Goal: Transaction & Acquisition: Purchase product/service

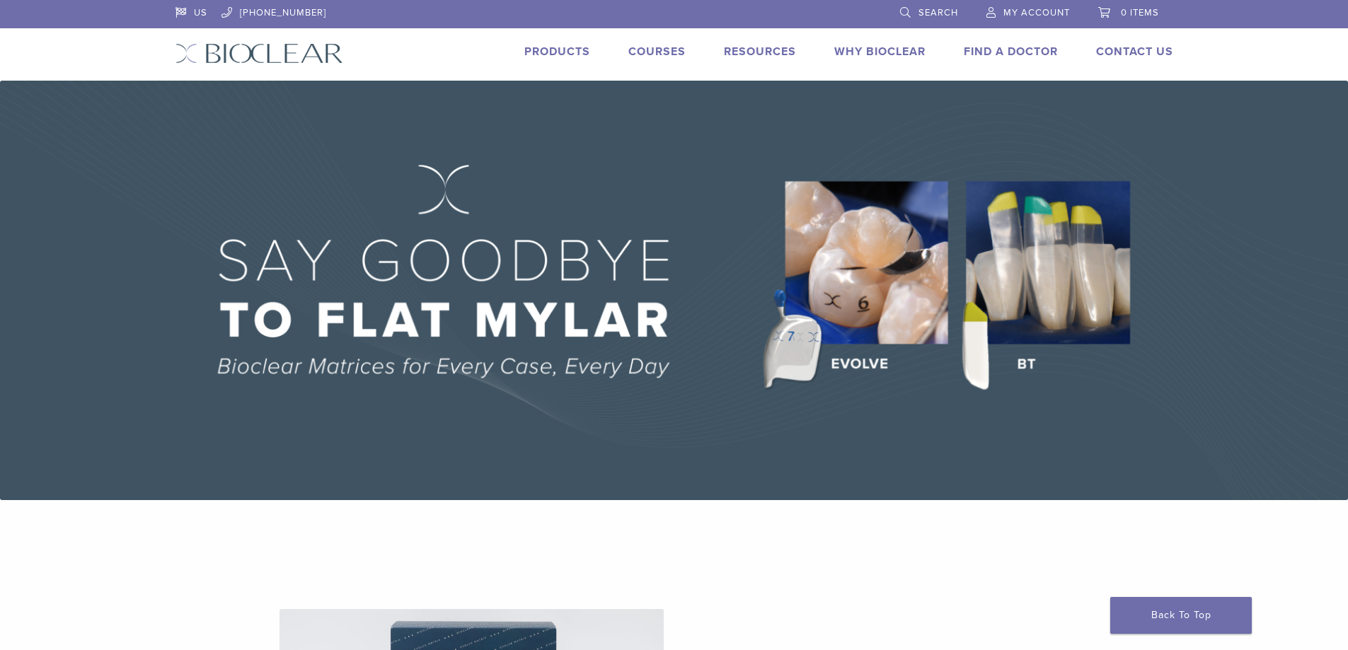
click at [1028, 10] on span "My Account" at bounding box center [1037, 12] width 67 height 11
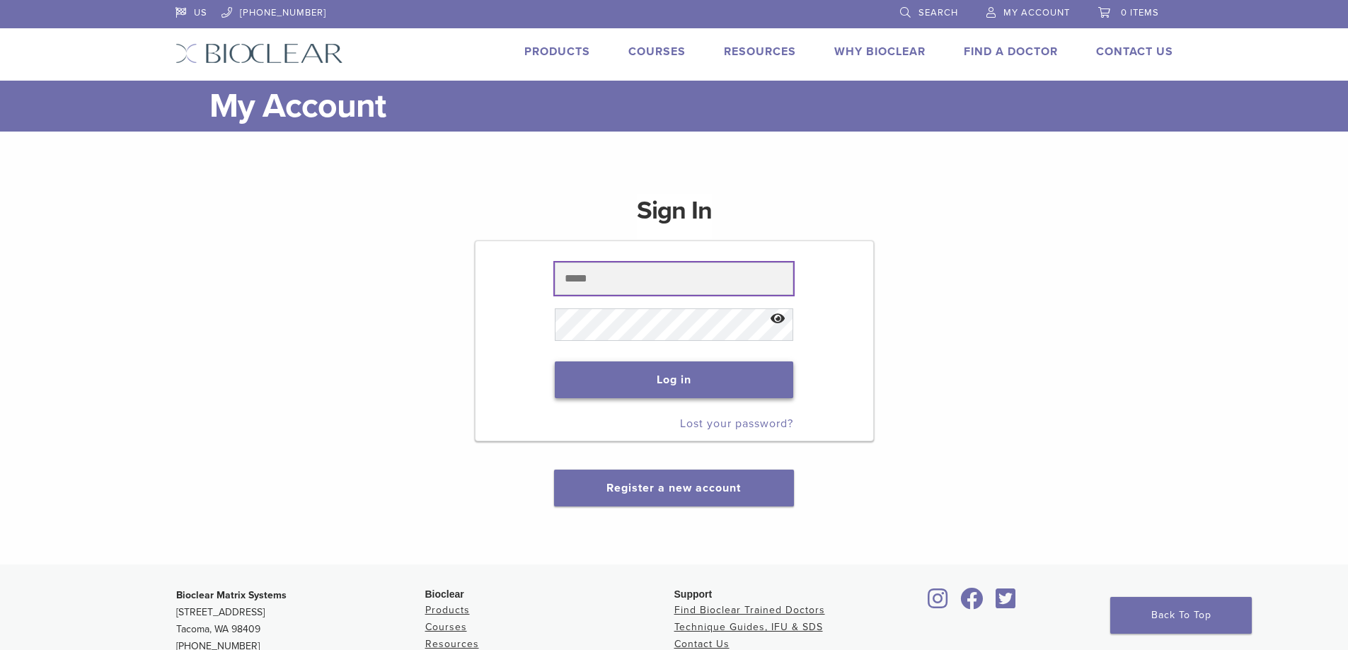
type input "*********"
click at [694, 377] on button "Log in" at bounding box center [674, 380] width 239 height 37
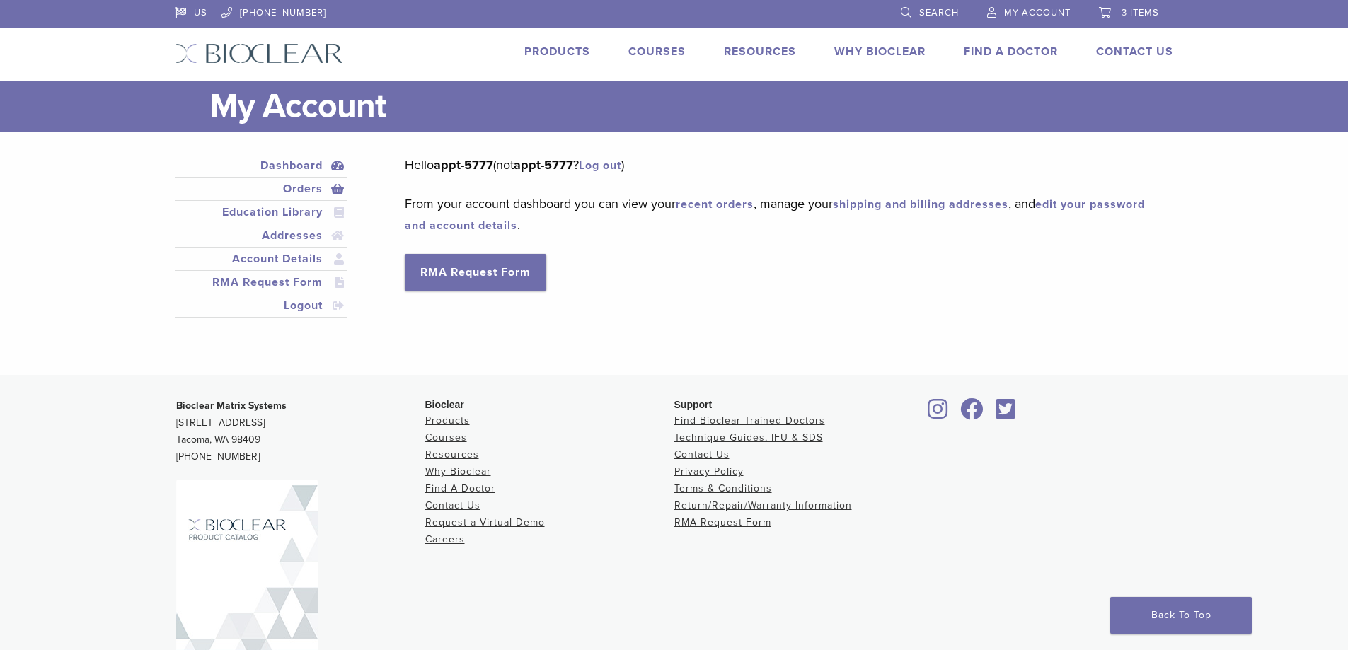
click at [302, 190] on link "Orders" at bounding box center [261, 188] width 167 height 17
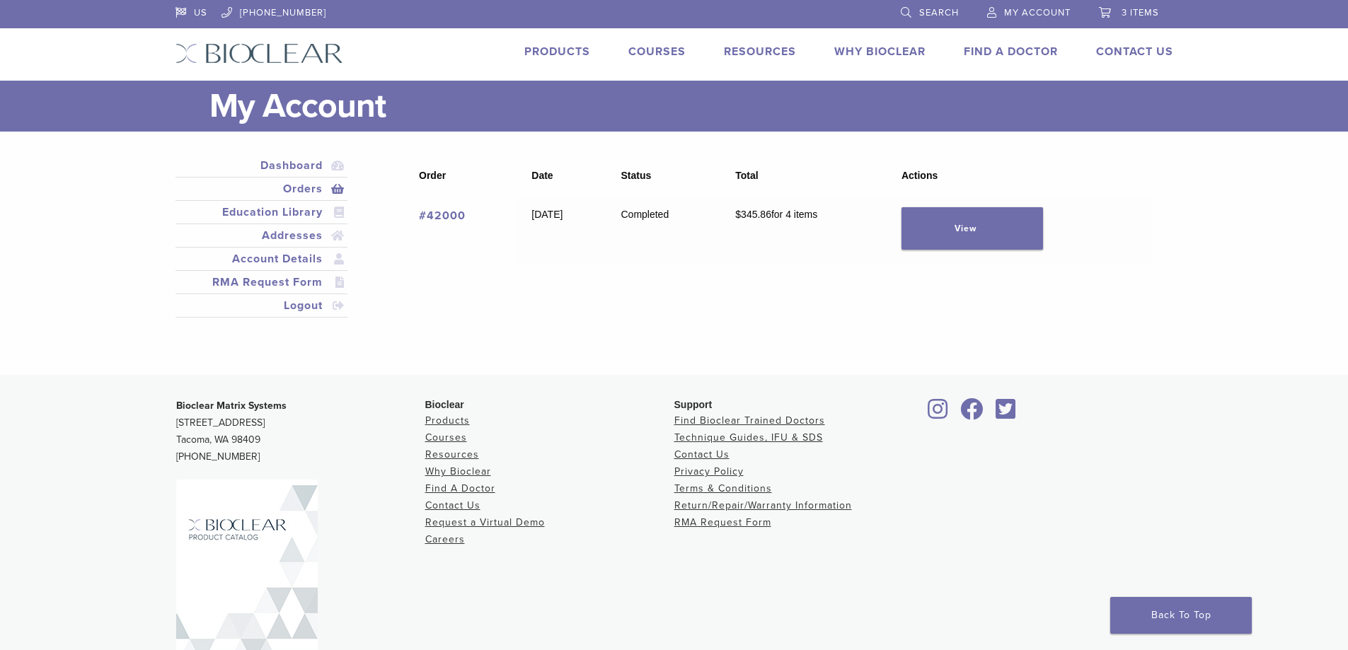
click at [1124, 8] on span "3 items" at bounding box center [1141, 12] width 38 height 11
click at [1130, 17] on span "3 items" at bounding box center [1141, 12] width 38 height 11
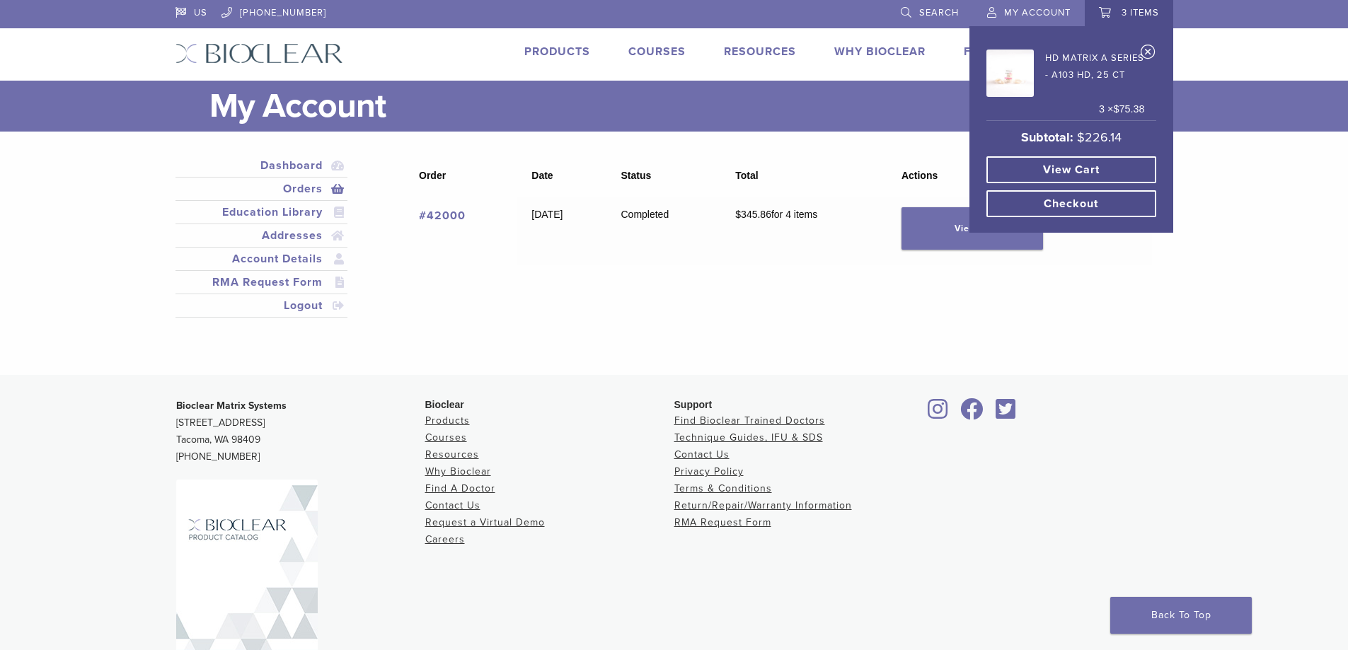
click at [1000, 78] on img at bounding box center [1010, 73] width 47 height 47
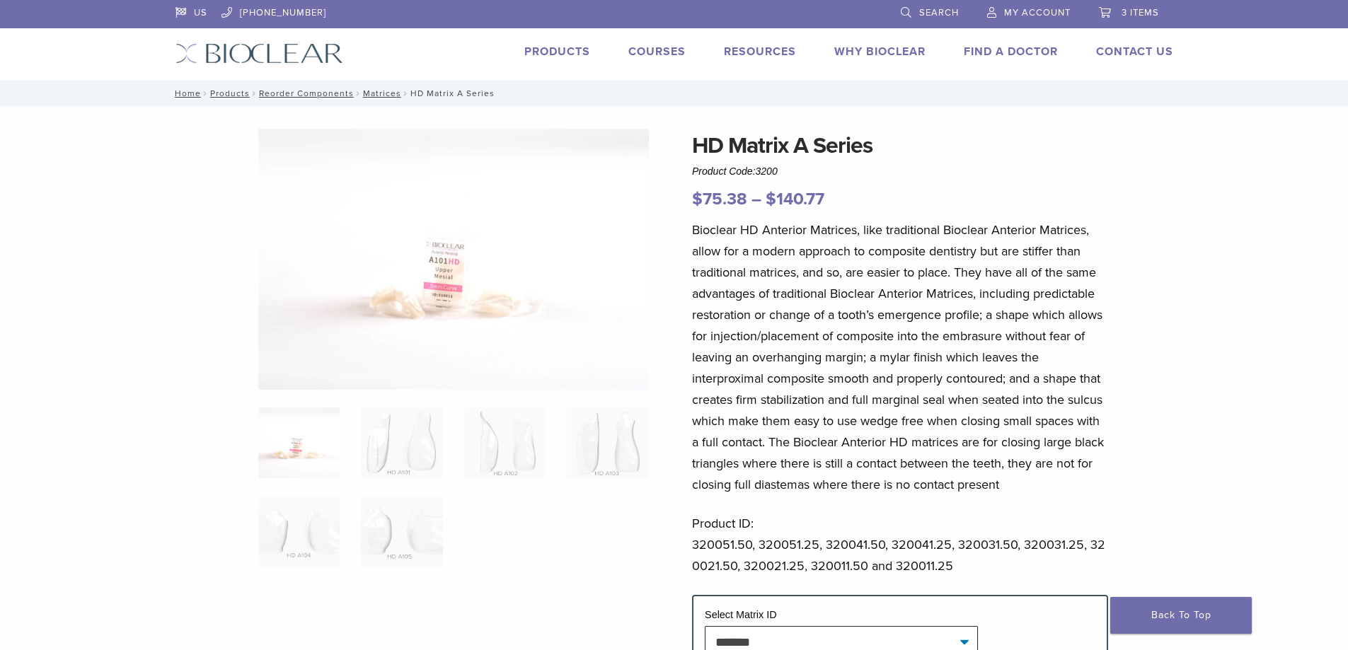
click at [1145, 16] on span "3 items" at bounding box center [1141, 12] width 38 height 11
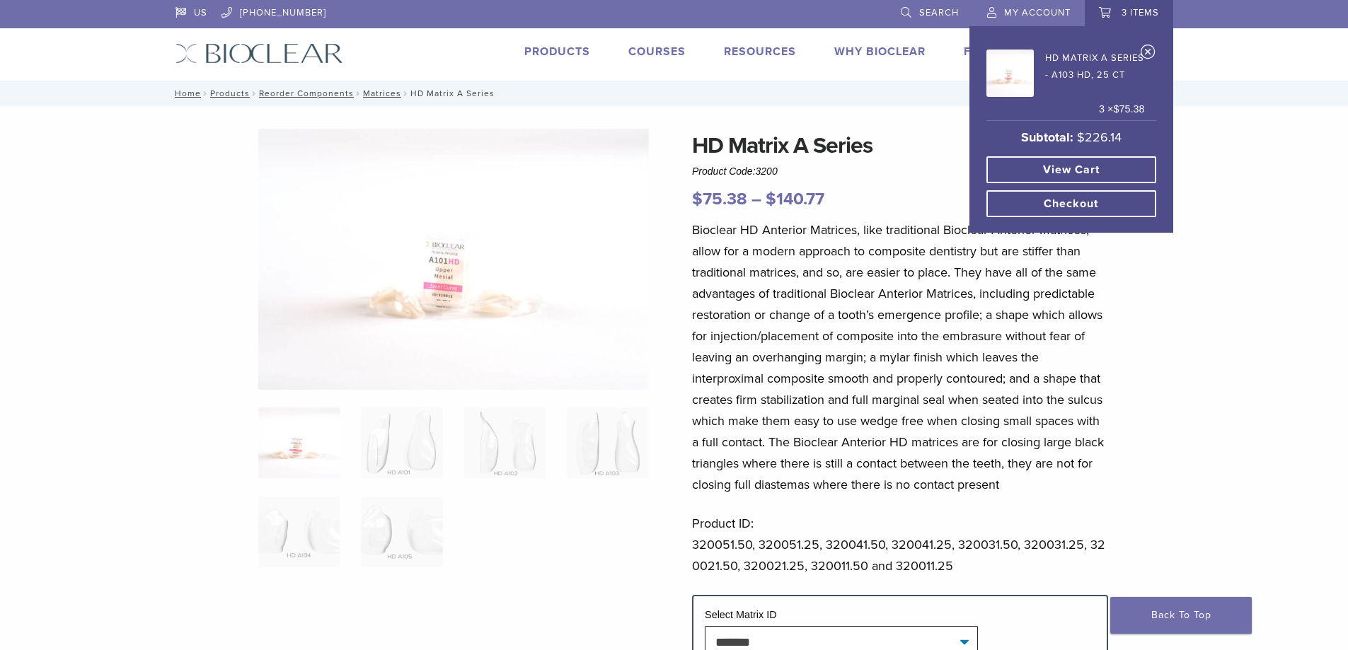
click at [1086, 173] on link "View cart" at bounding box center [1072, 169] width 170 height 27
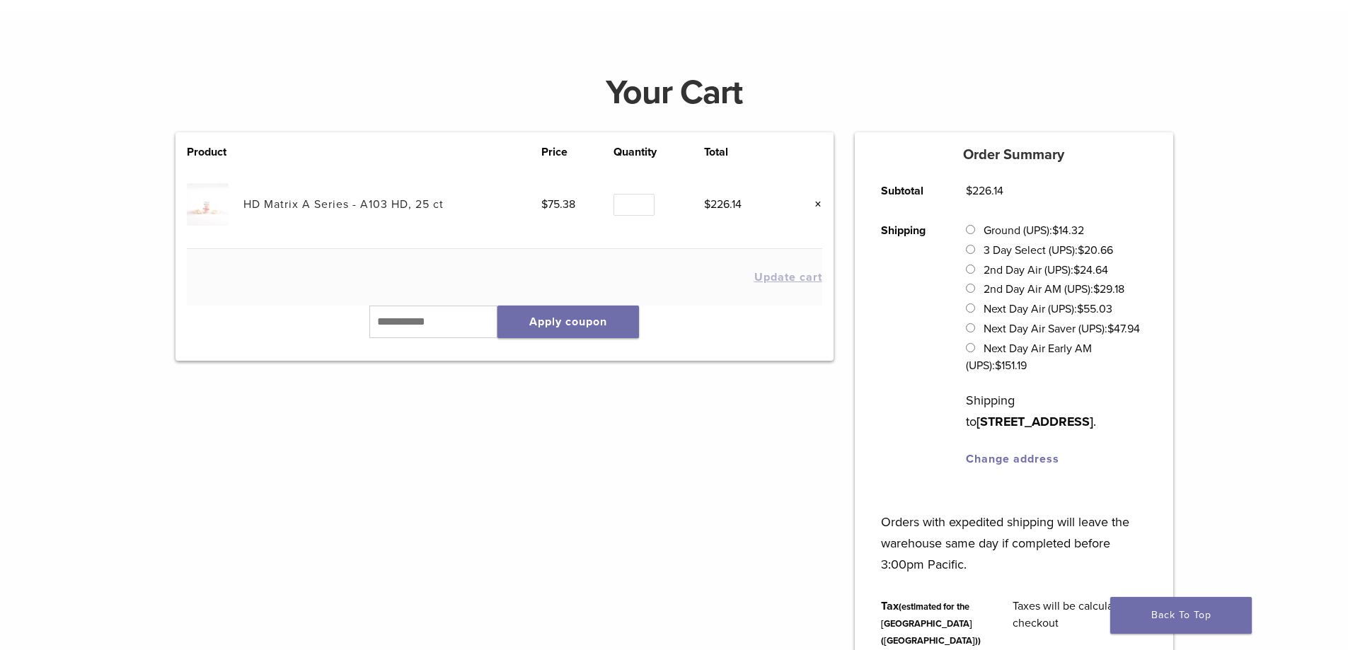
scroll to position [354, 0]
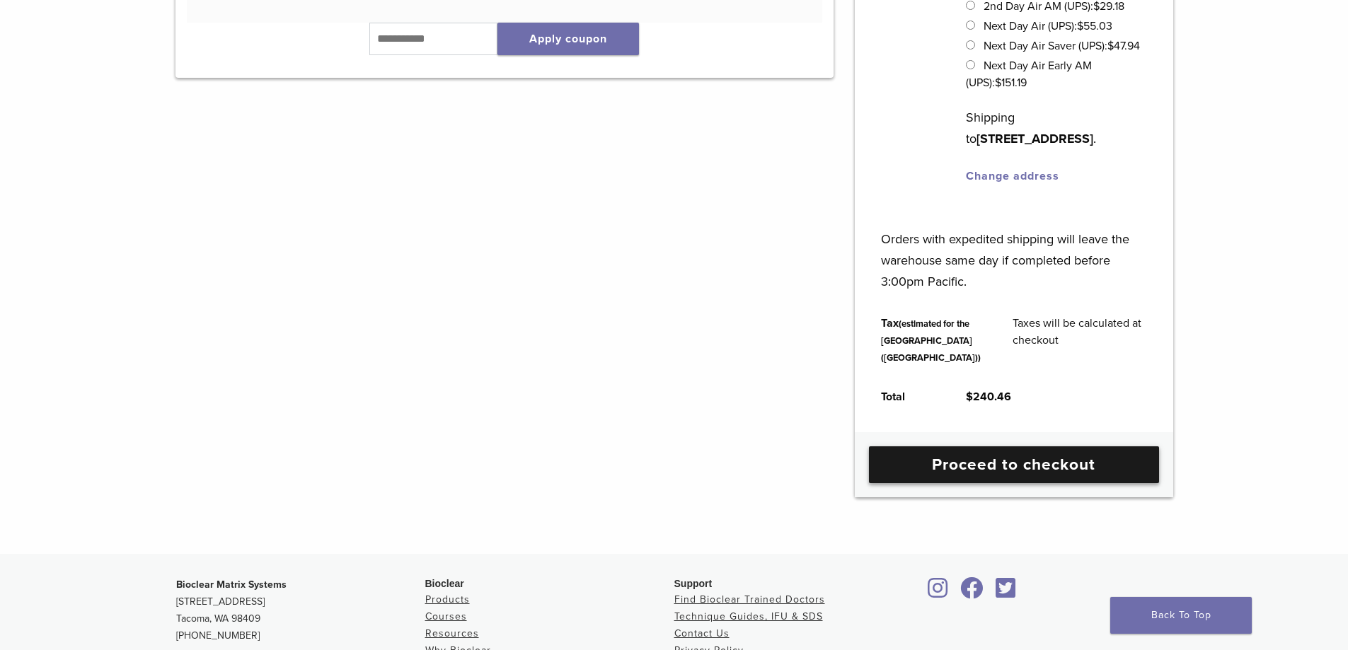
click at [1023, 483] on link "Proceed to checkout" at bounding box center [1014, 465] width 290 height 37
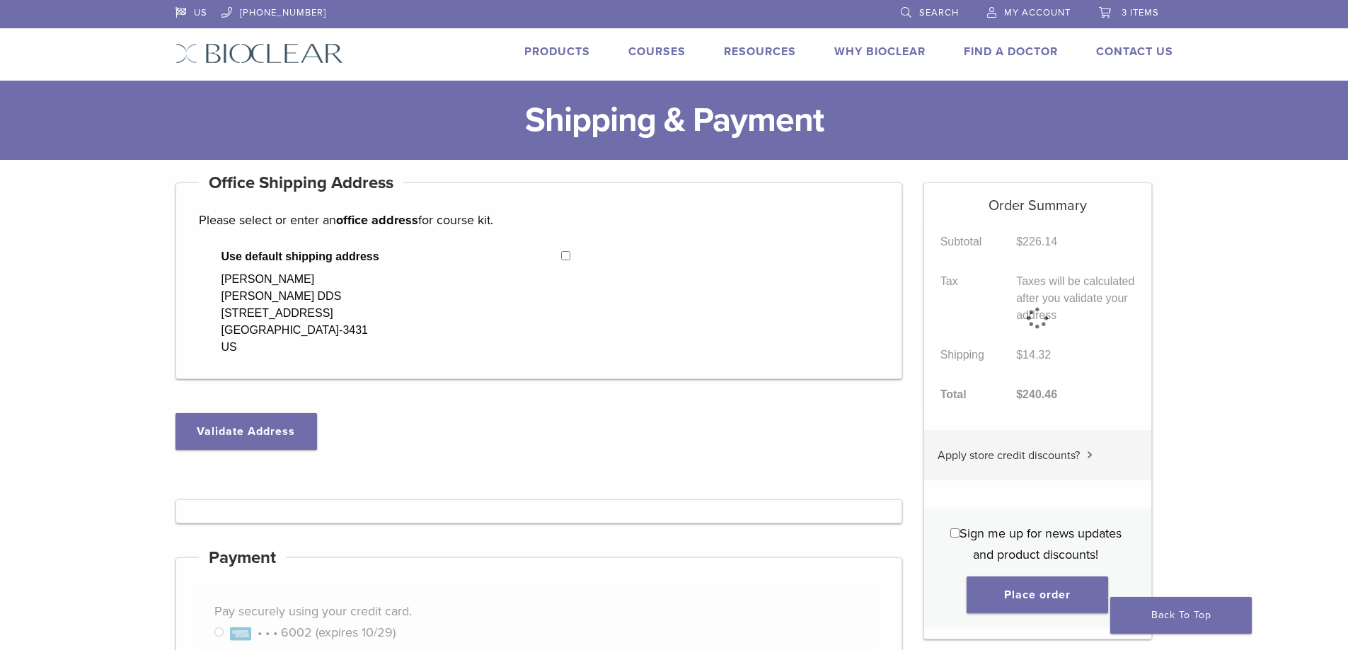
select select "**"
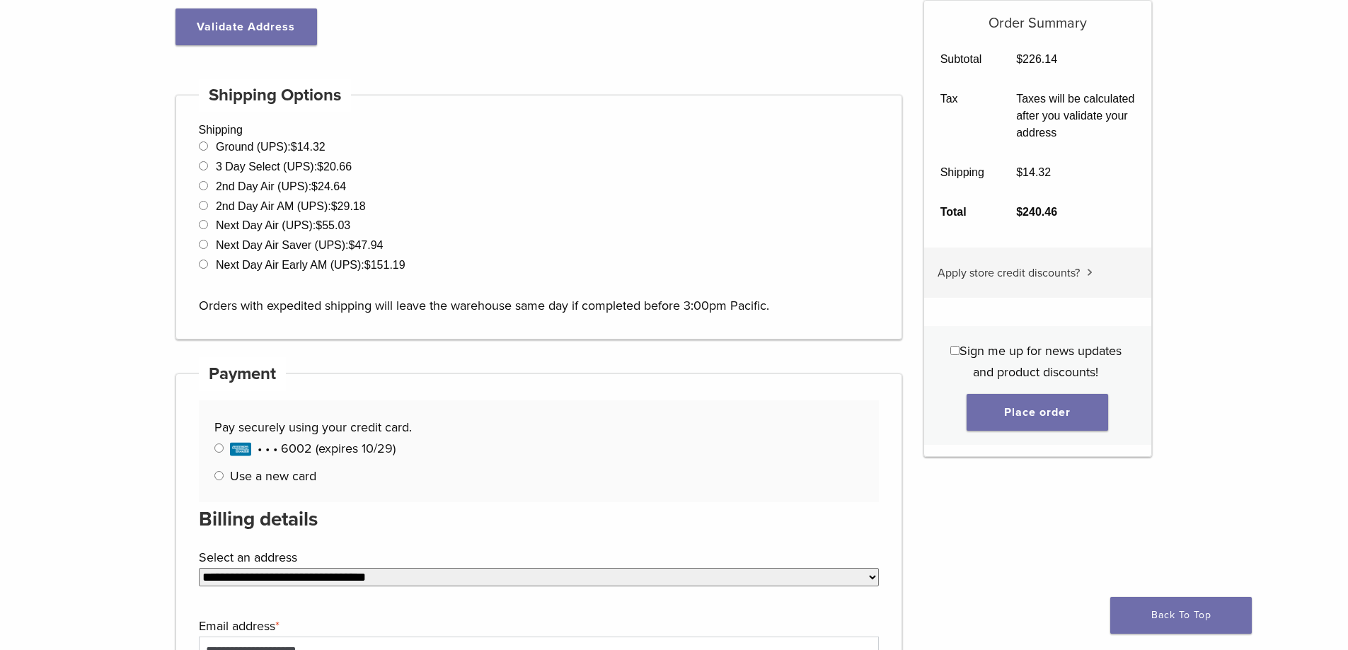
scroll to position [495, 0]
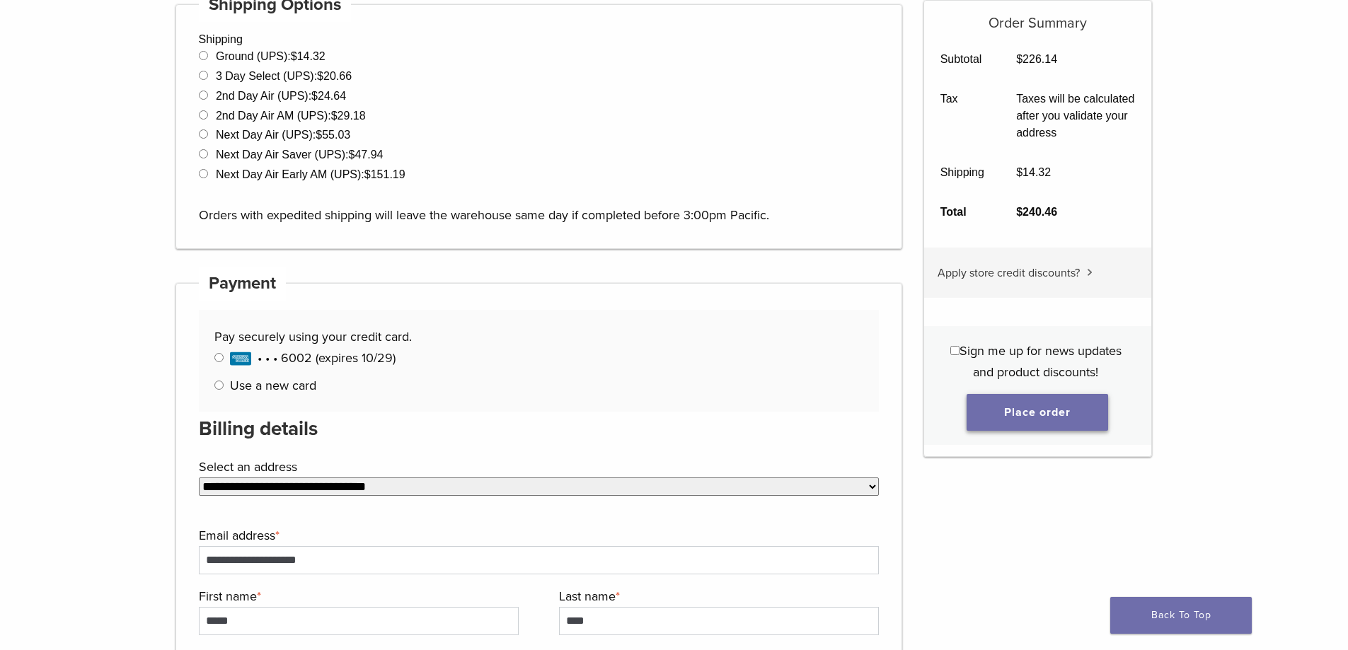
click at [1042, 421] on button "Place order" at bounding box center [1038, 412] width 142 height 37
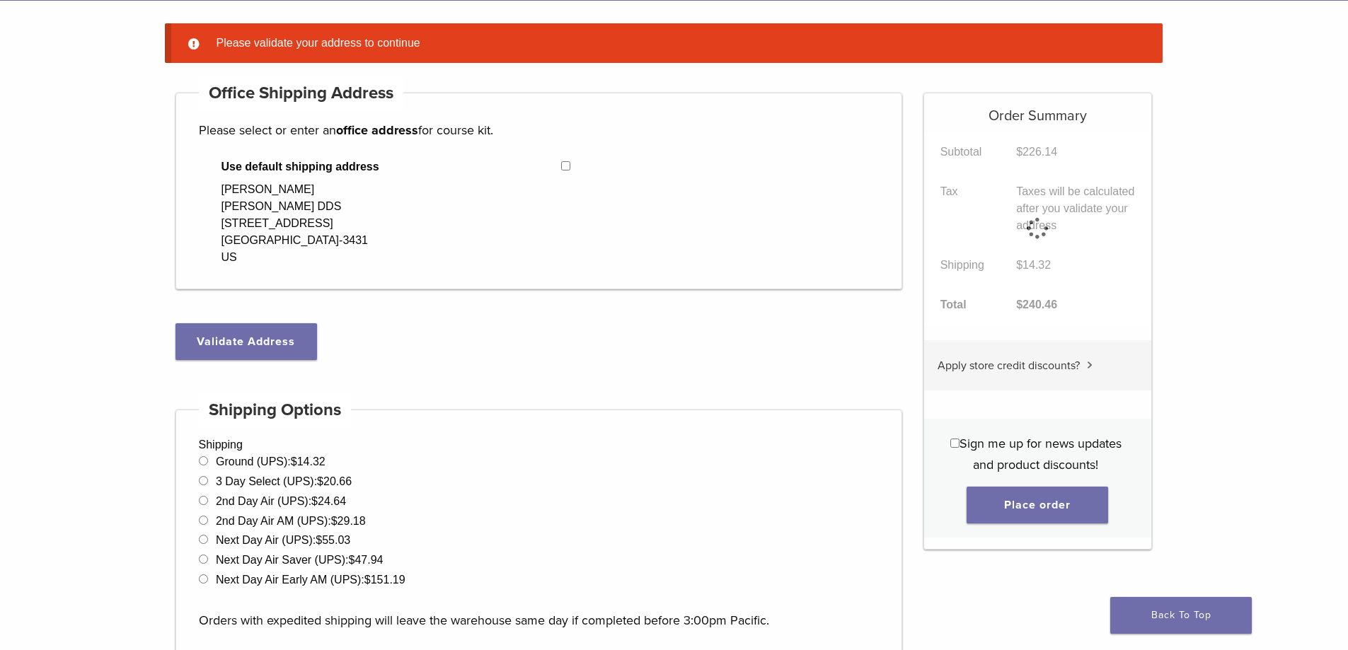
scroll to position [112, 0]
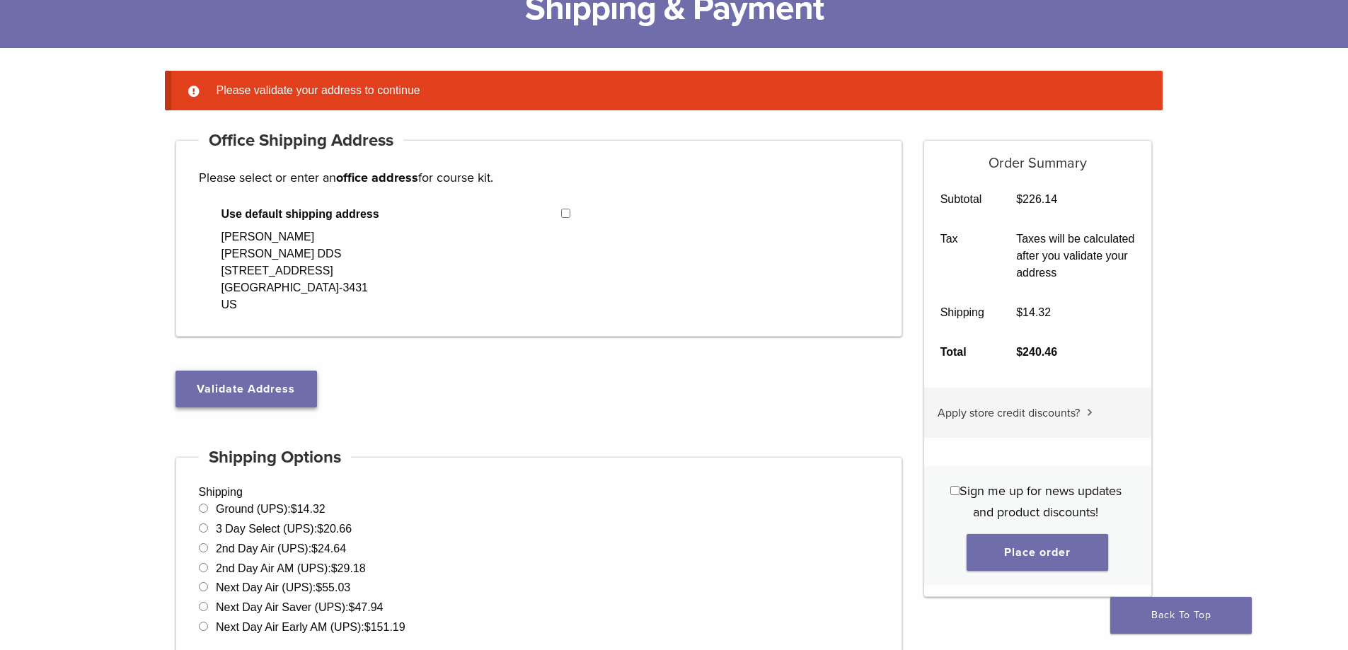
click at [258, 387] on button "Validate Address" at bounding box center [247, 389] width 142 height 37
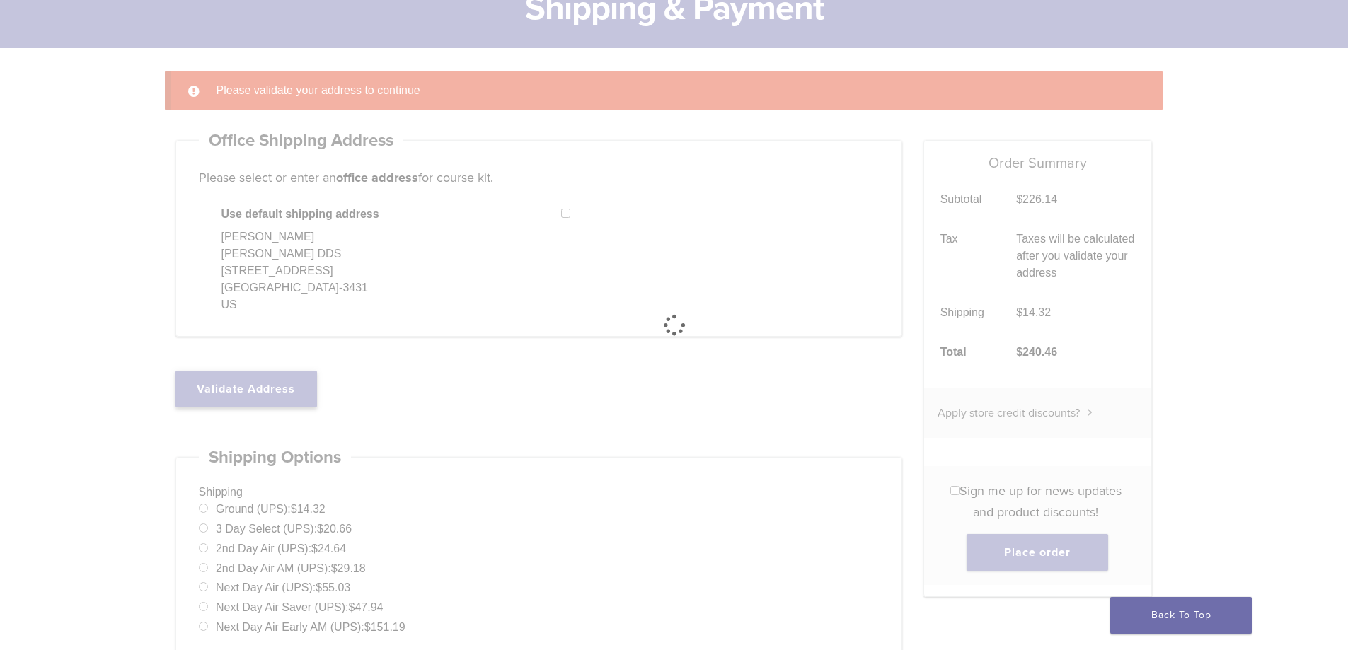
select select "**"
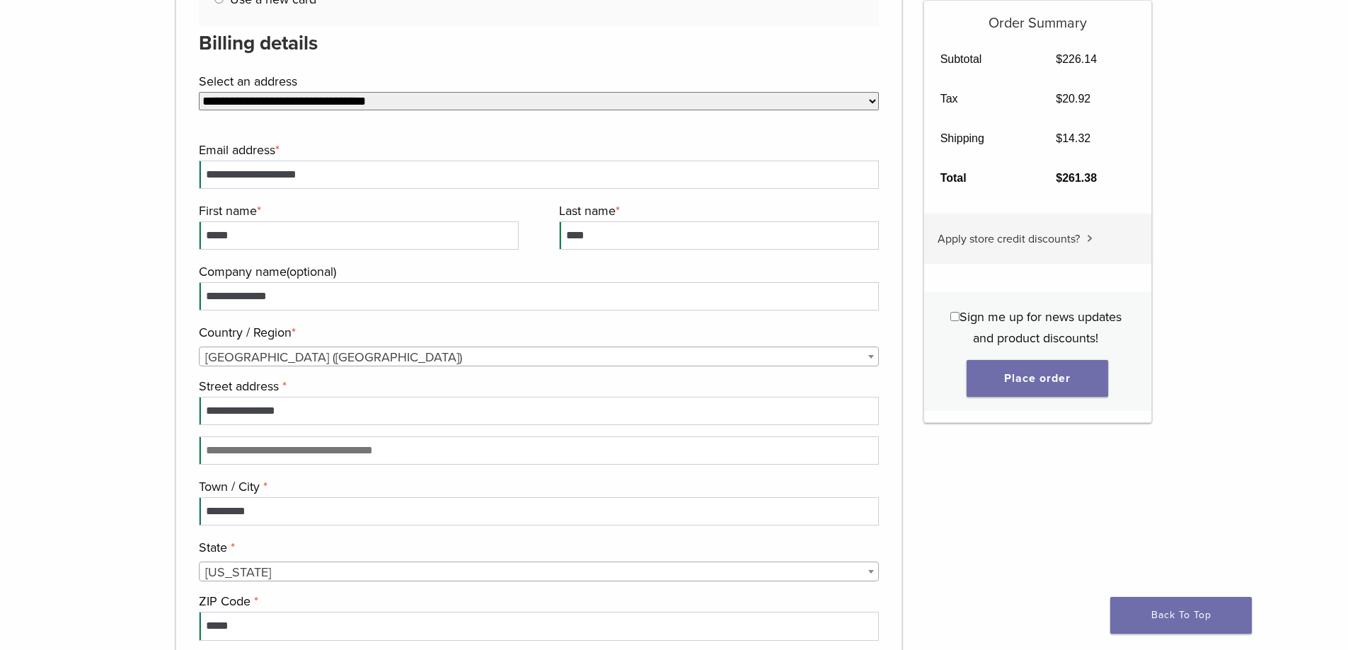
scroll to position [991, 0]
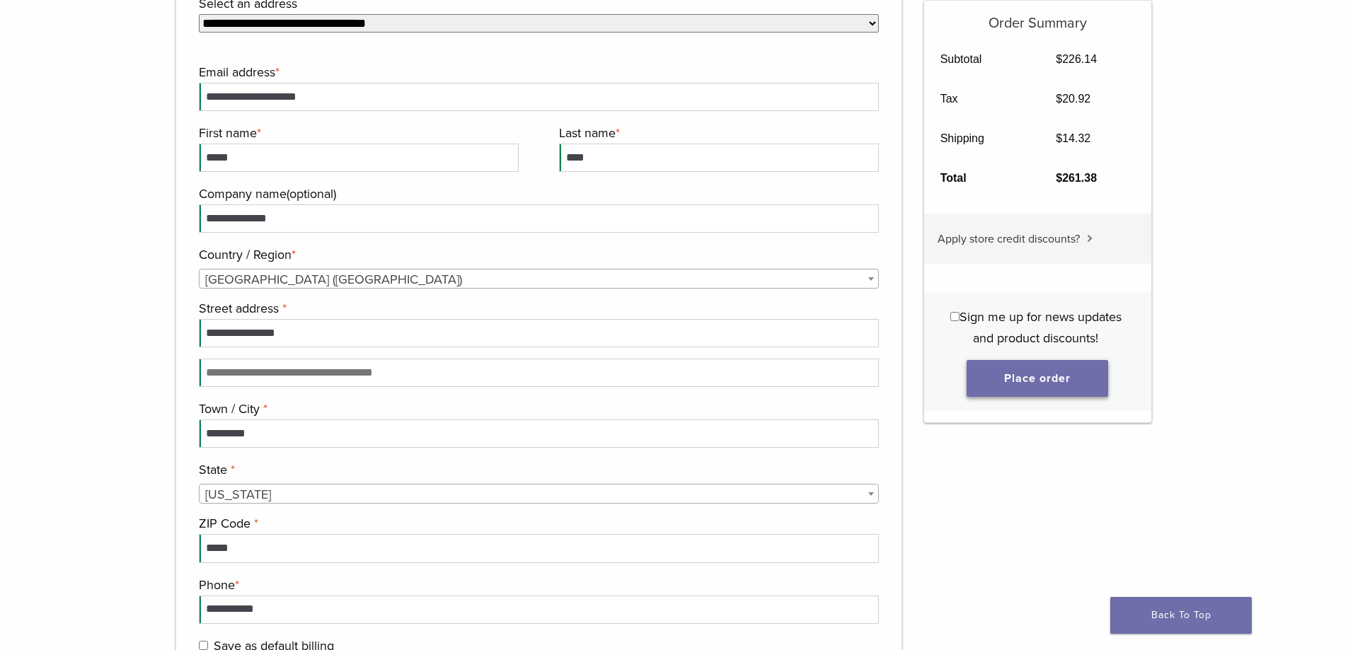
click at [1060, 380] on button "Place order" at bounding box center [1038, 378] width 142 height 37
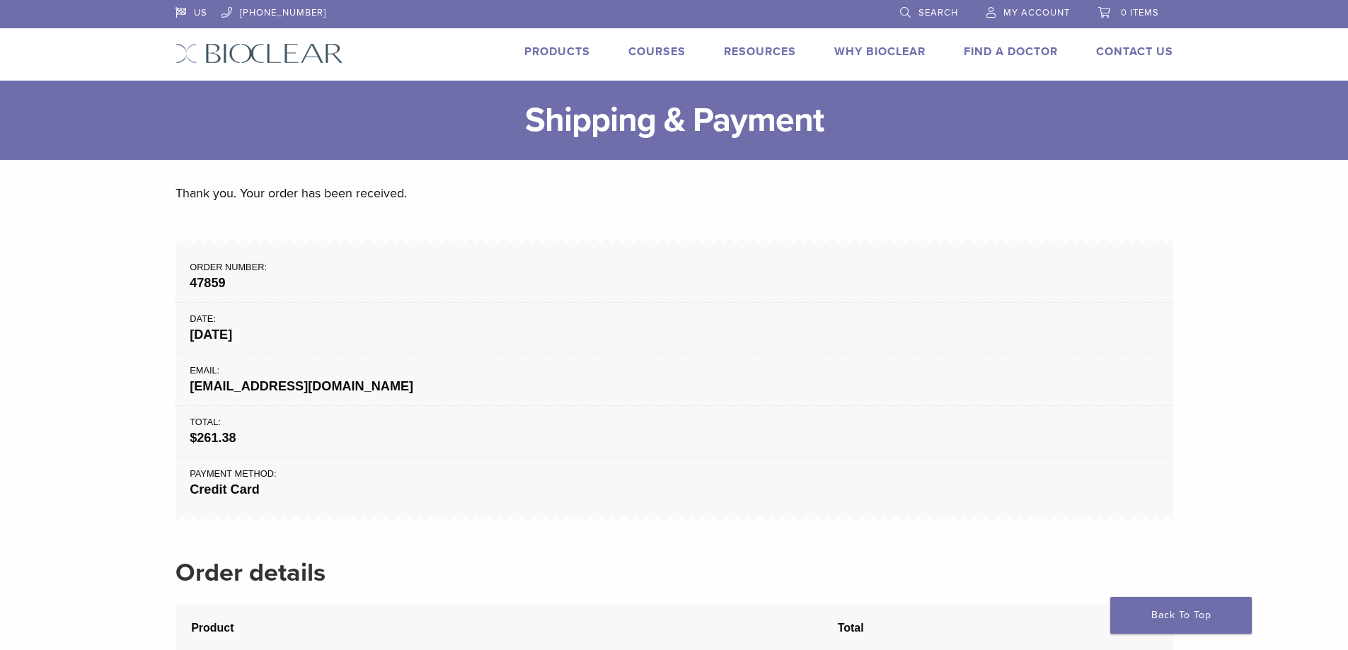
click at [305, 61] on img at bounding box center [260, 53] width 168 height 21
